Goal: Information Seeking & Learning: Learn about a topic

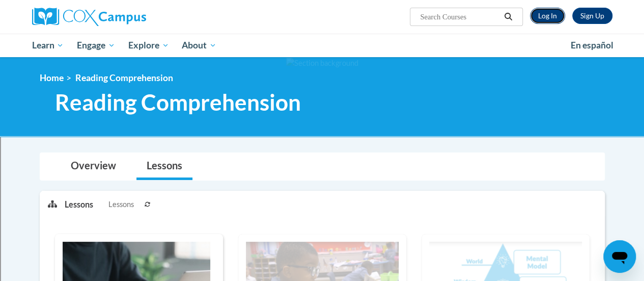
click at [545, 16] on link "Log In" at bounding box center [547, 16] width 35 height 16
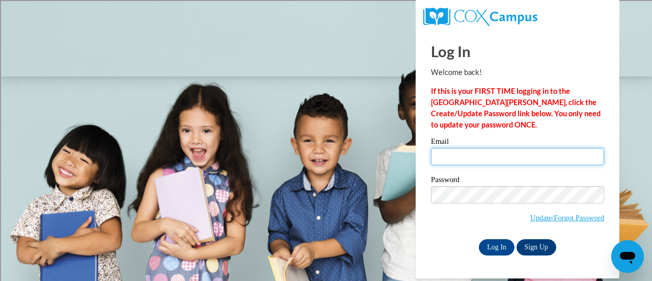
drag, startPoint x: 474, startPoint y: 150, endPoint x: 465, endPoint y: 154, distance: 10.7
click at [465, 154] on input "Email" at bounding box center [517, 156] width 173 height 17
type input "kimberly.jackson@rusd.org"
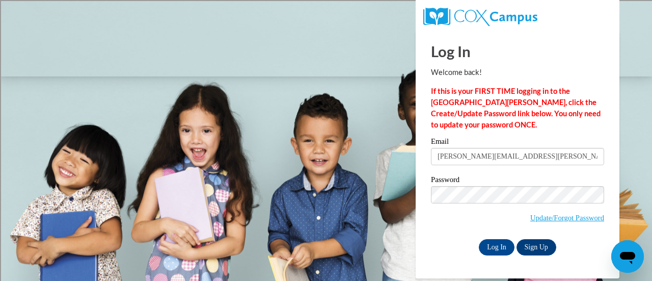
click at [536, 203] on span "Update/Forgot Password" at bounding box center [517, 207] width 173 height 42
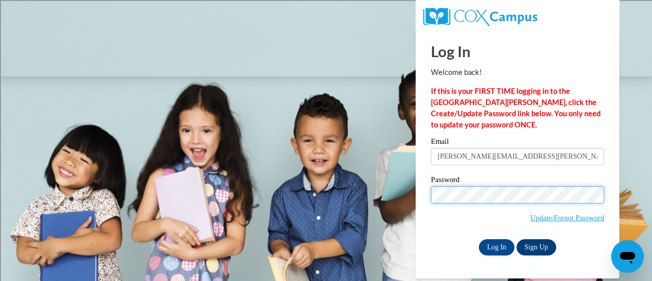
click at [479, 239] on input "Log In" at bounding box center [497, 247] width 36 height 16
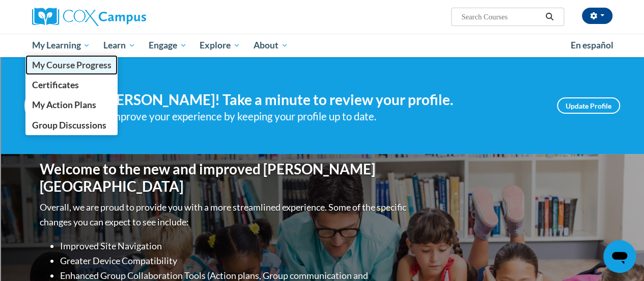
click at [66, 66] on span "My Course Progress" at bounding box center [71, 65] width 79 height 11
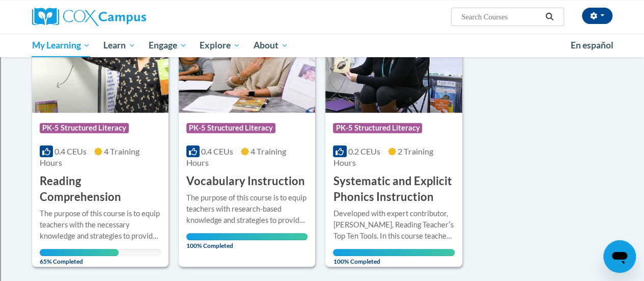
scroll to position [177, 0]
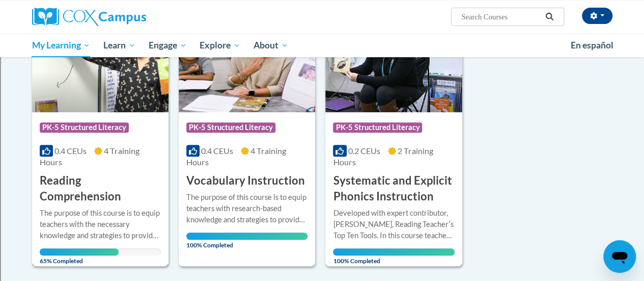
click at [126, 191] on h3 "Reading Comprehension" at bounding box center [100, 189] width 121 height 32
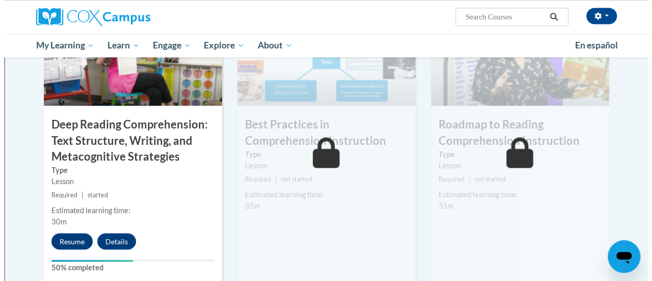
scroll to position [825, 0]
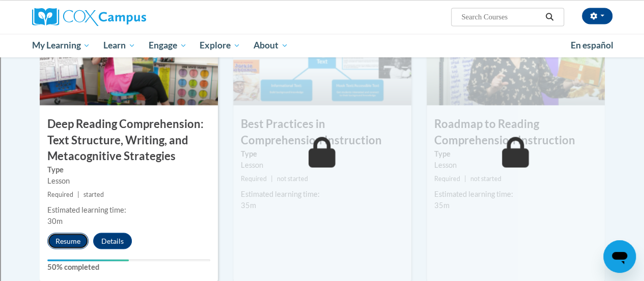
click at [66, 234] on button "Resume" at bounding box center [67, 240] width 41 height 16
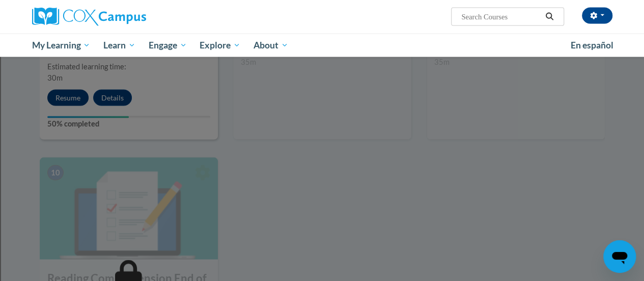
scroll to position [977, 0]
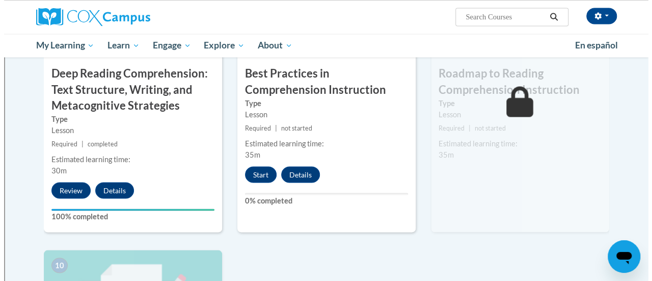
scroll to position [875, 0]
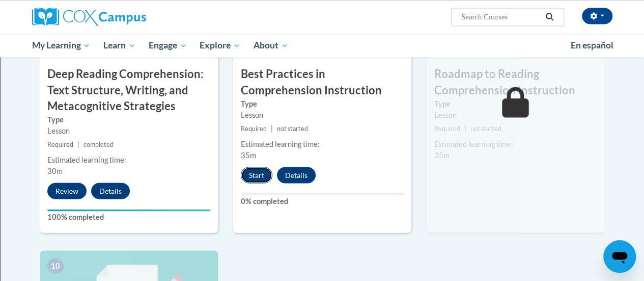
click at [262, 172] on button "Start" at bounding box center [257, 174] width 32 height 16
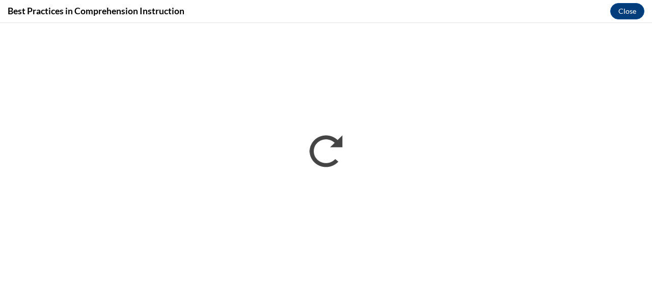
scroll to position [0, 0]
